Goal: Transaction & Acquisition: Purchase product/service

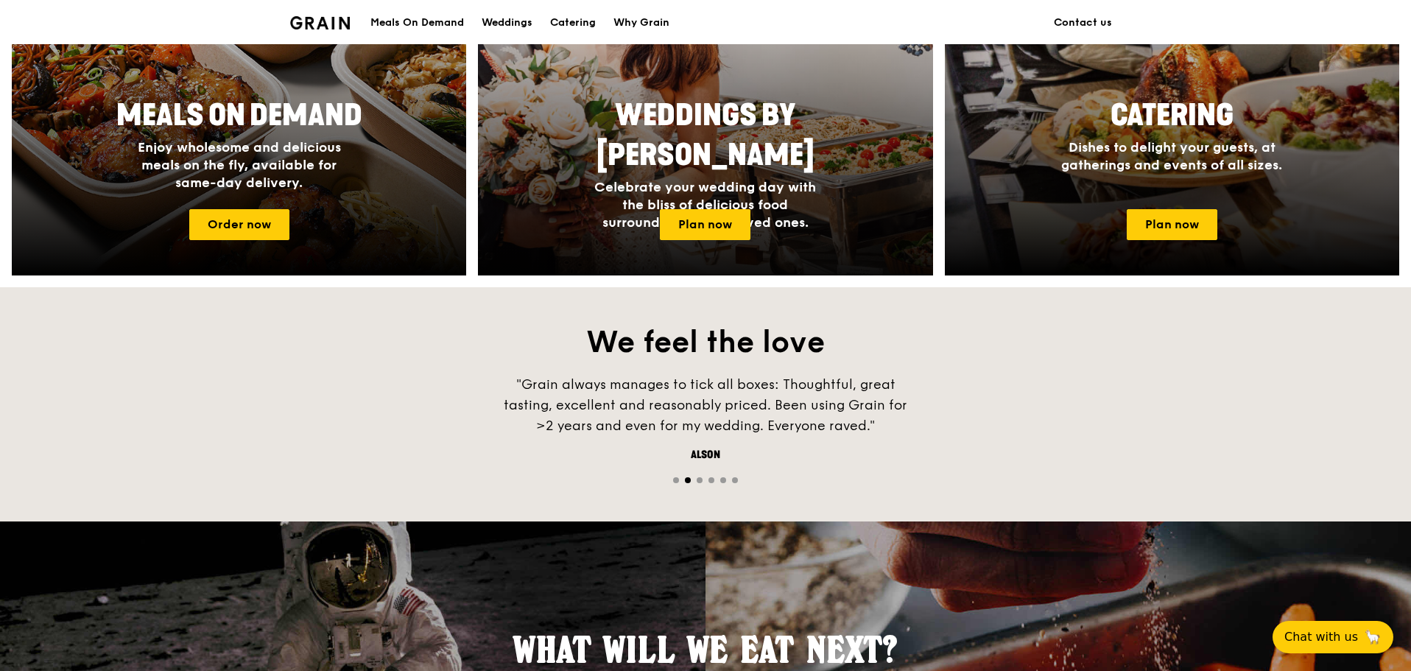
scroll to position [737, 0]
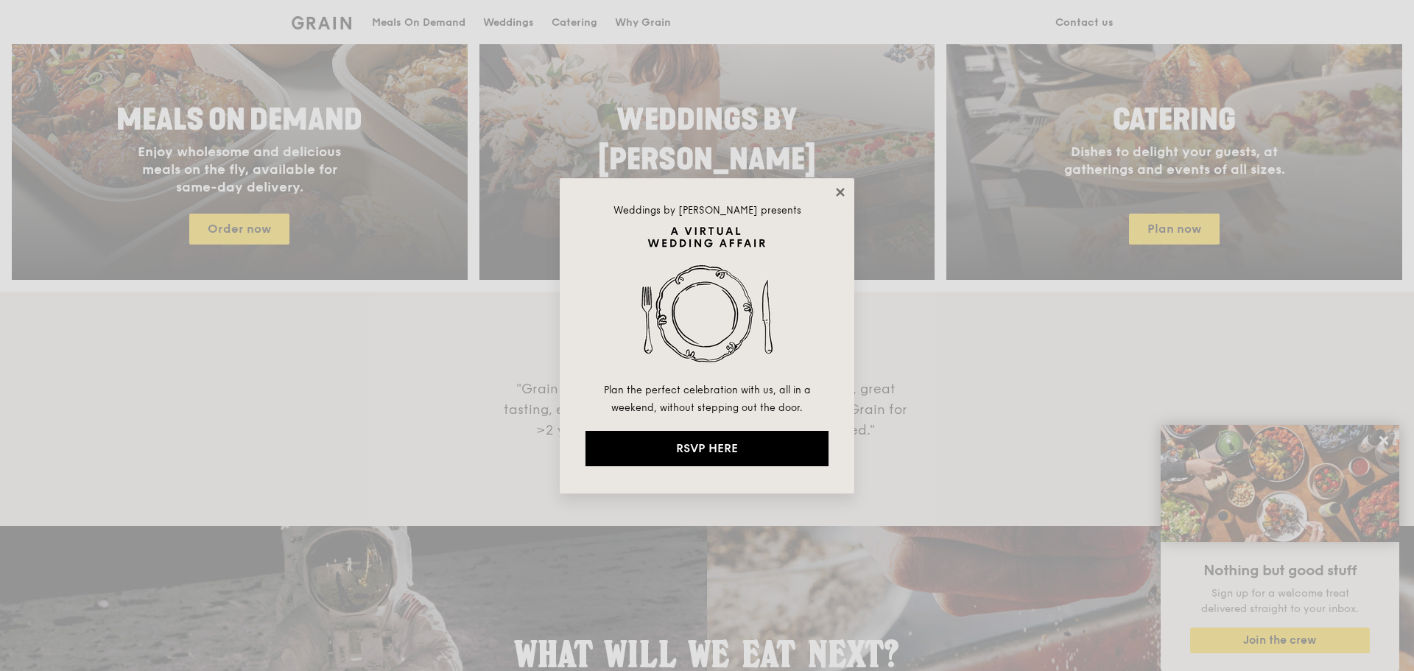
click at [834, 191] on icon at bounding box center [840, 192] width 13 height 13
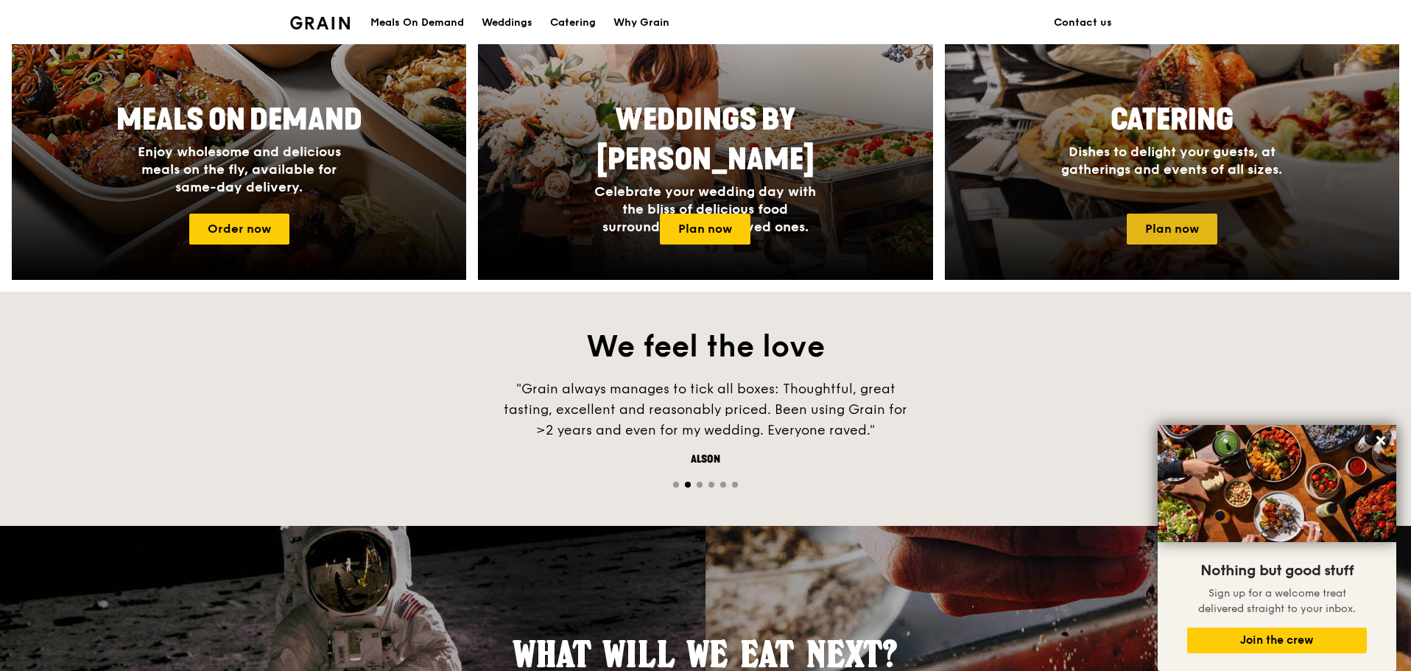
click at [1170, 225] on link "Plan now" at bounding box center [1172, 229] width 91 height 31
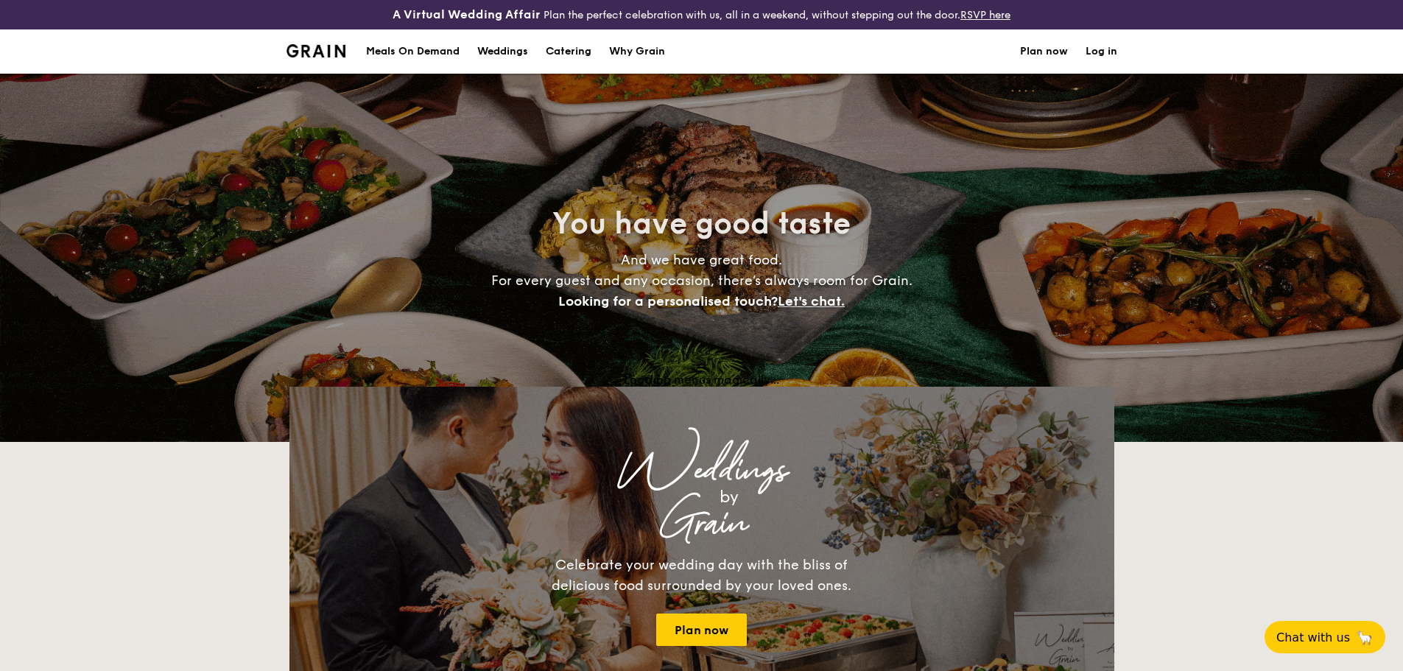
select select
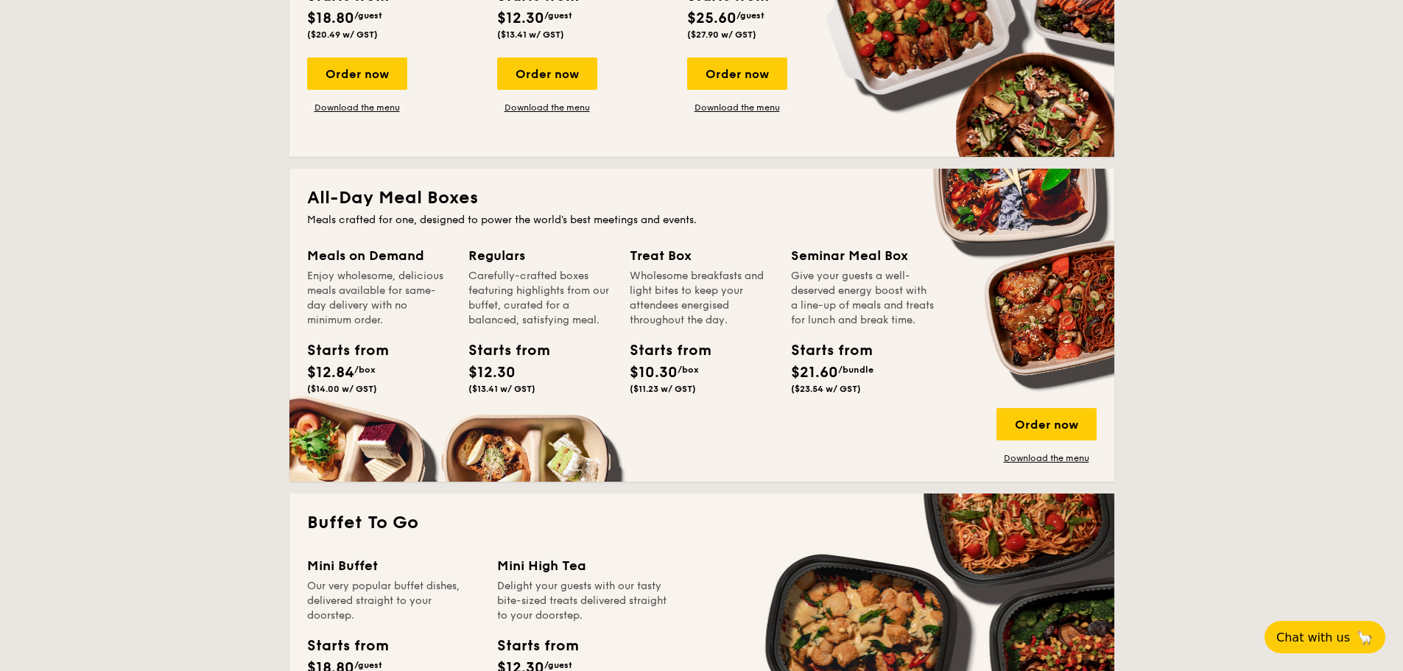
scroll to position [737, 0]
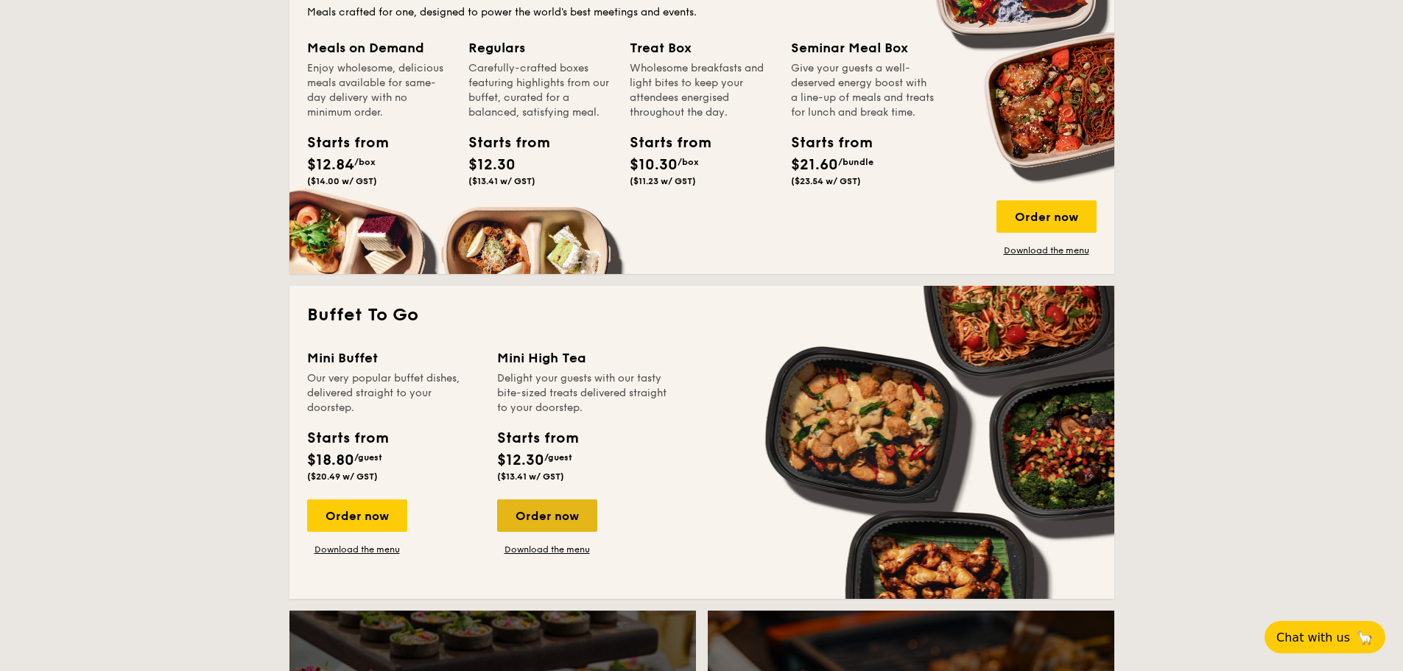
click at [536, 511] on div "Order now" at bounding box center [547, 515] width 100 height 32
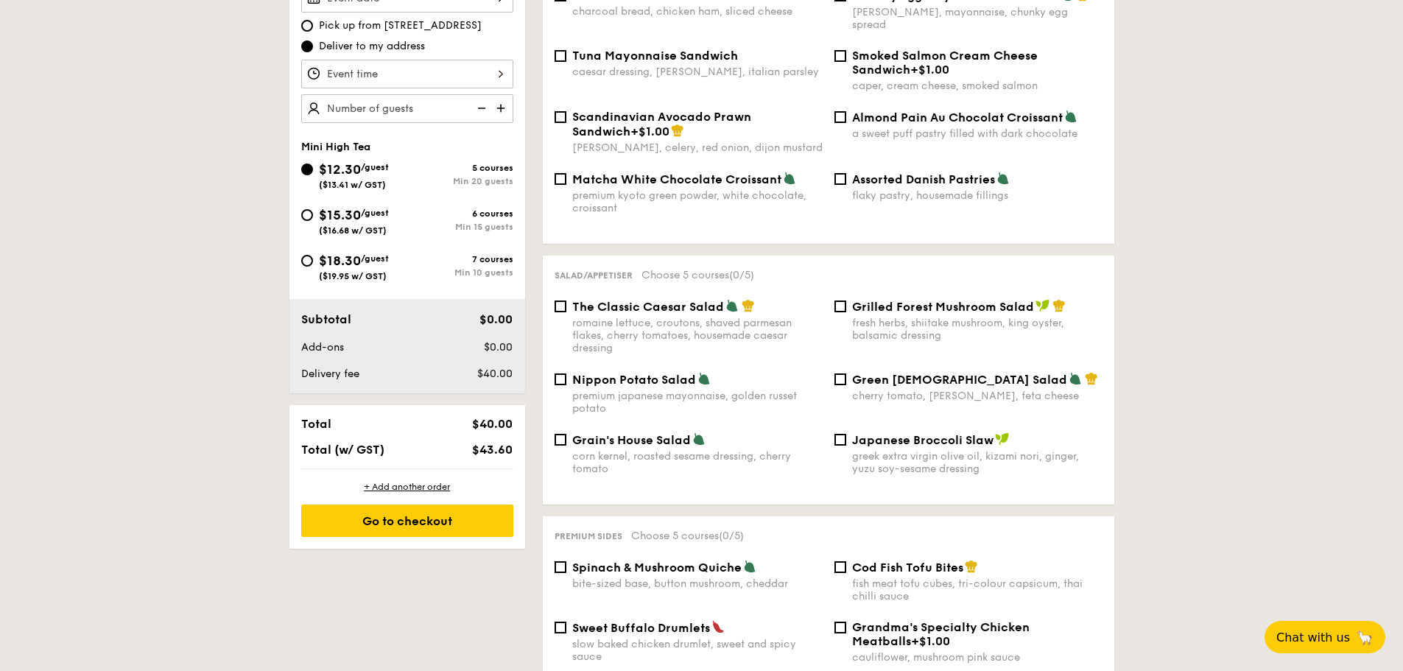
scroll to position [295, 0]
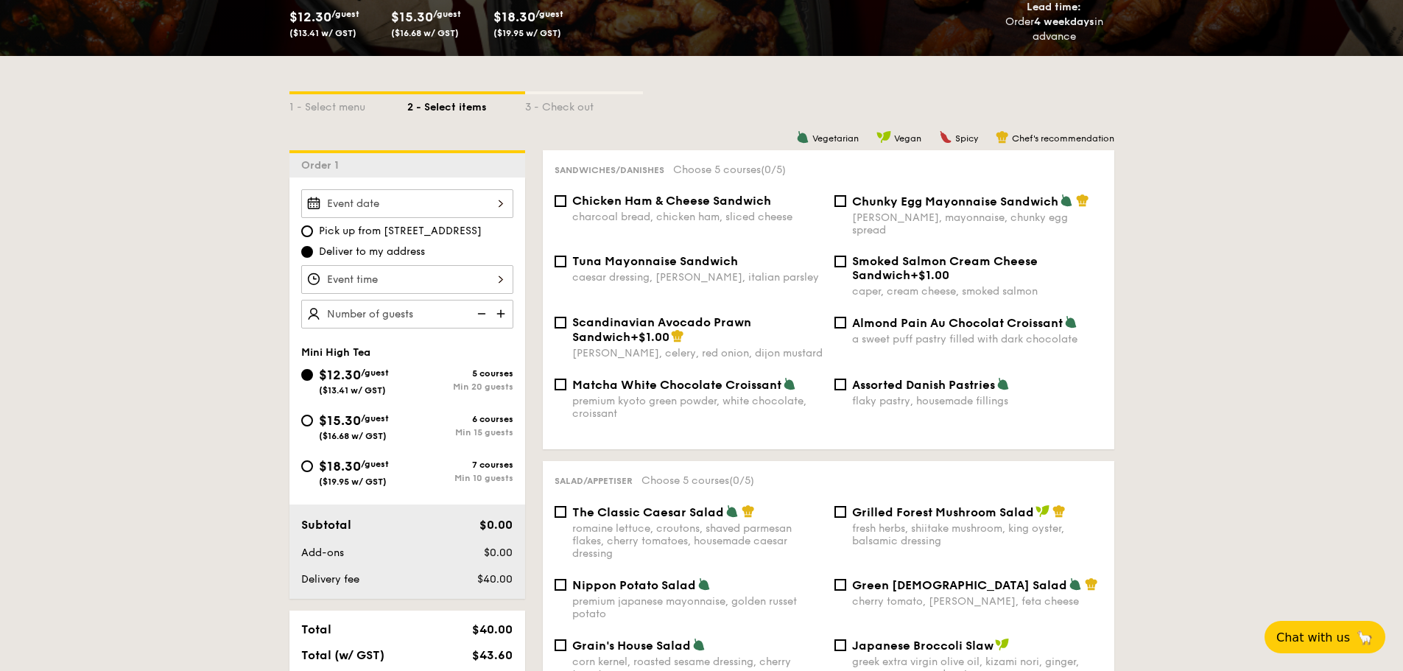
click at [420, 24] on span "$15.30" at bounding box center [412, 17] width 42 height 16
click at [353, 103] on div "1 - Select menu" at bounding box center [348, 104] width 118 height 21
select select
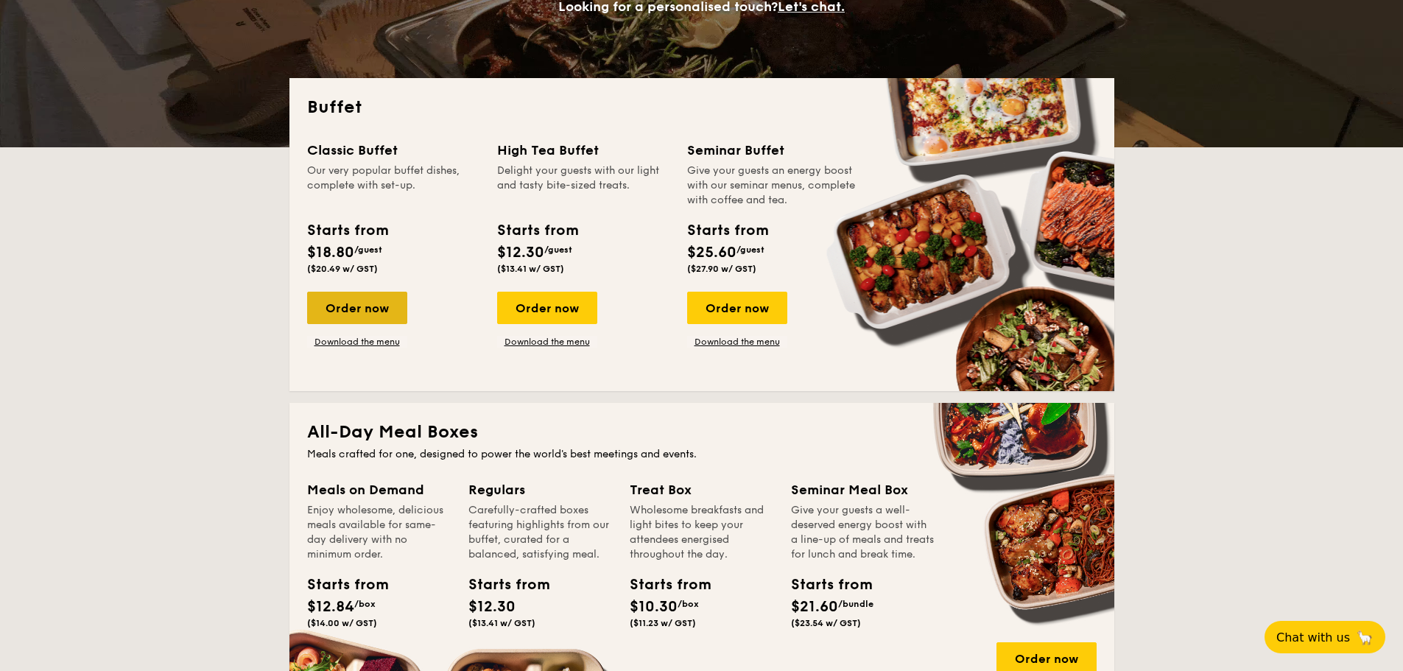
click at [365, 308] on div "Order now" at bounding box center [357, 308] width 100 height 32
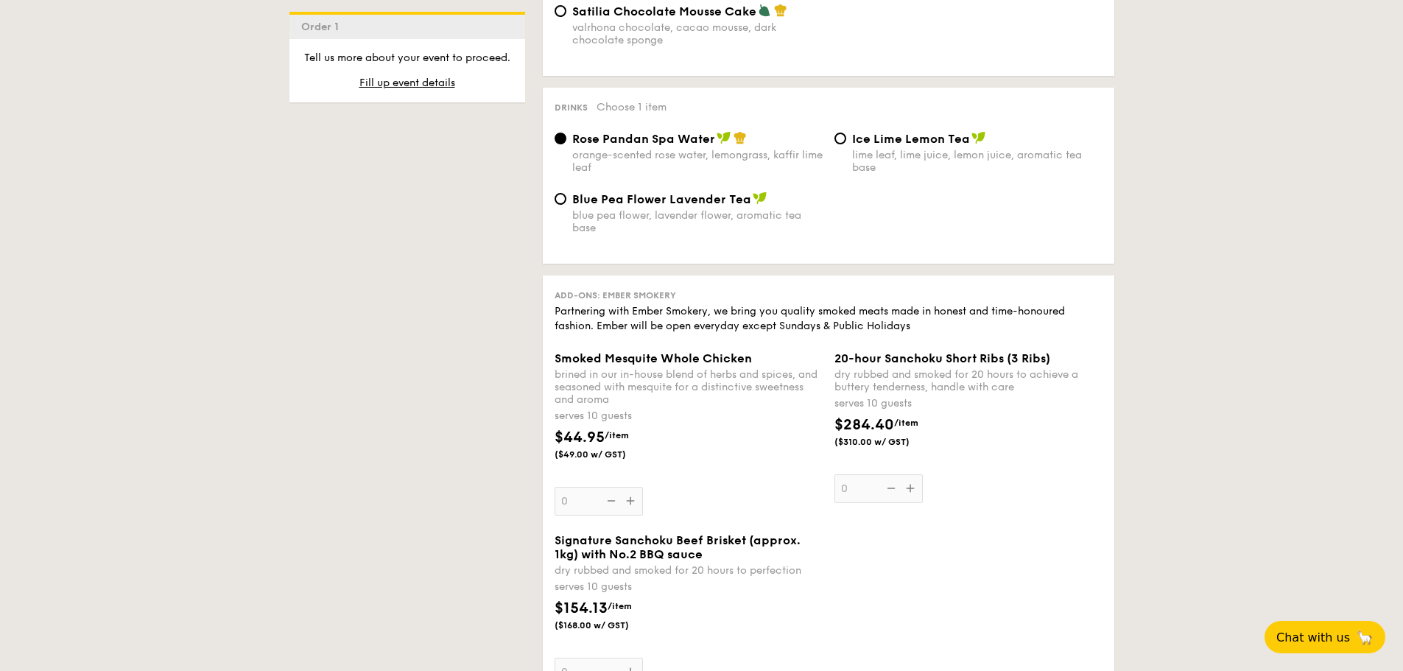
scroll to position [1621, 0]
